Goal: Find specific page/section

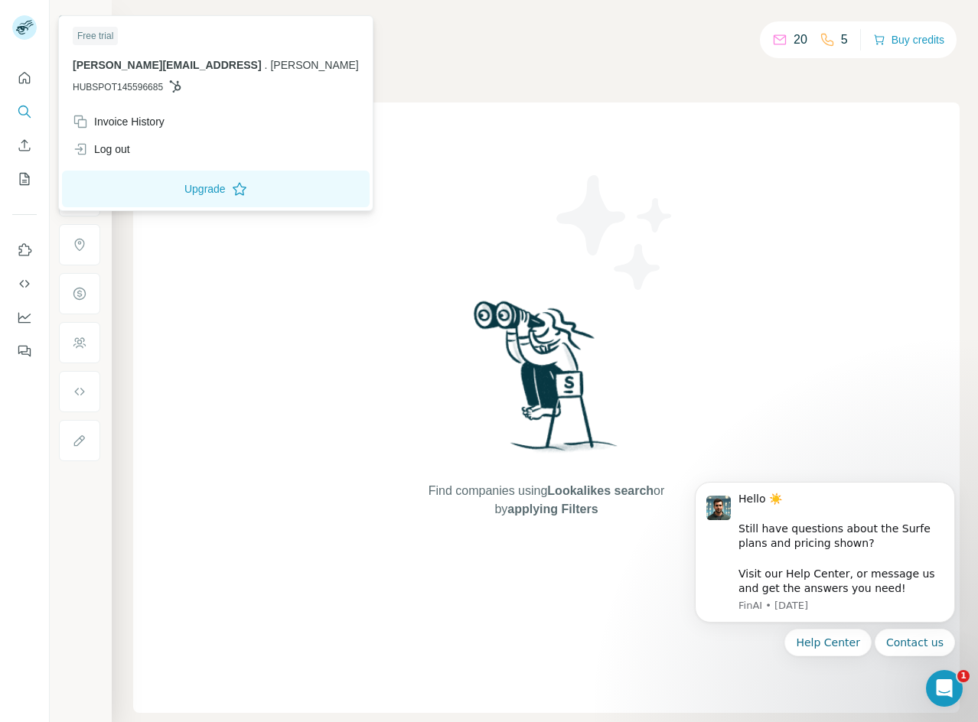
click at [17, 29] on rect at bounding box center [24, 27] width 24 height 24
click at [25, 176] on icon "My lists" at bounding box center [26, 178] width 8 height 10
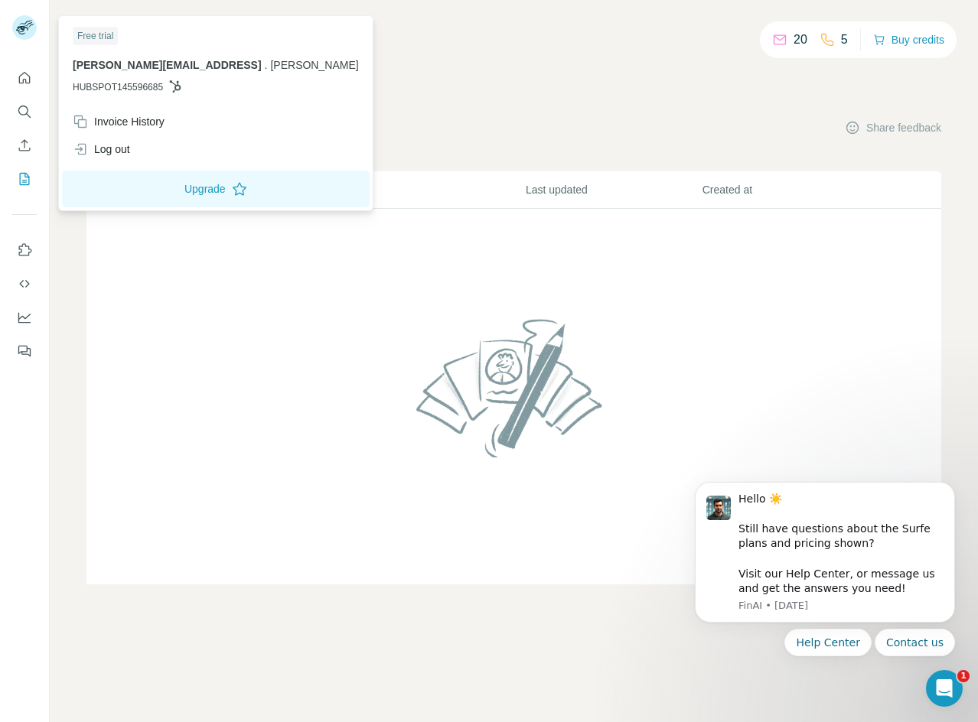
click at [24, 18] on rect at bounding box center [24, 27] width 24 height 24
click at [27, 261] on button "Use Surfe on LinkedIn" at bounding box center [24, 250] width 24 height 28
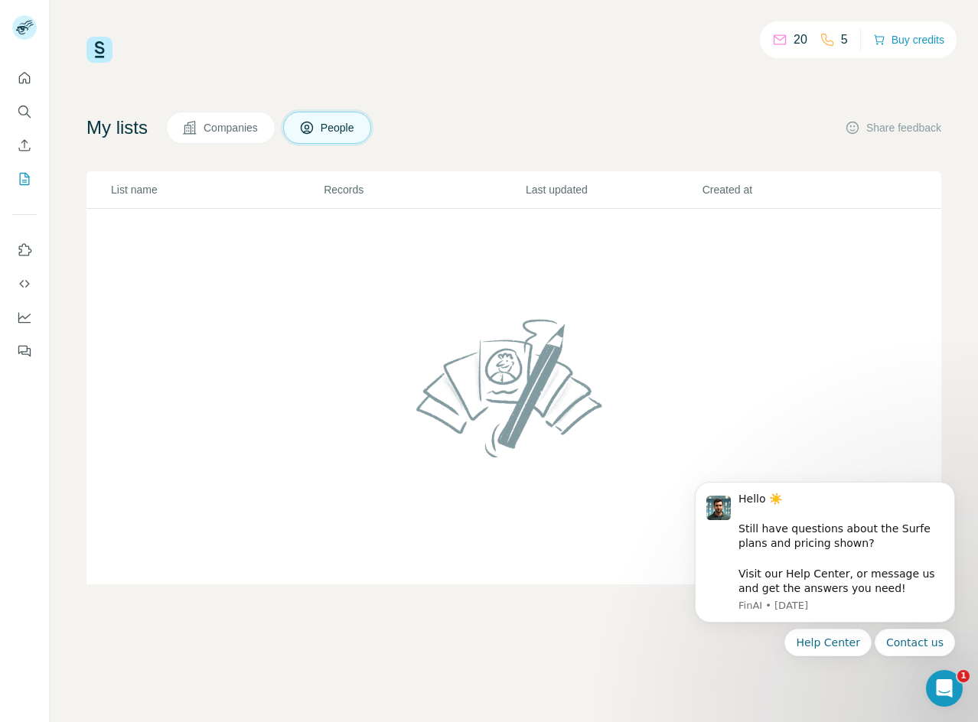
scroll to position [1, 0]
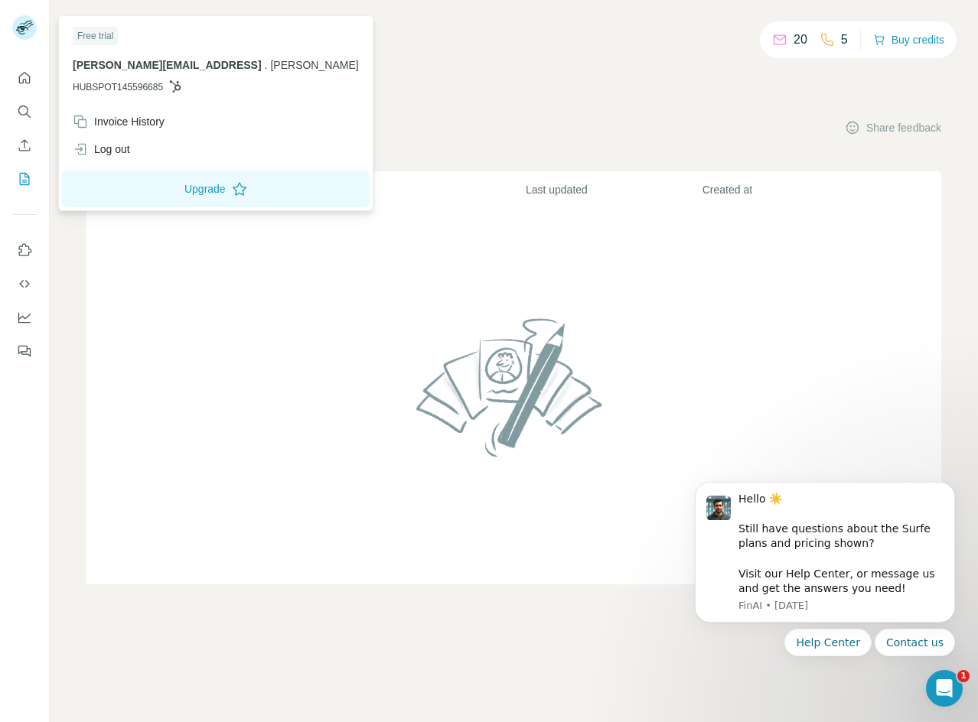
click at [34, 17] on div at bounding box center [24, 27] width 24 height 24
click at [355, 365] on td at bounding box center [513, 396] width 854 height 376
